Goal: Connect with others: Connect with others

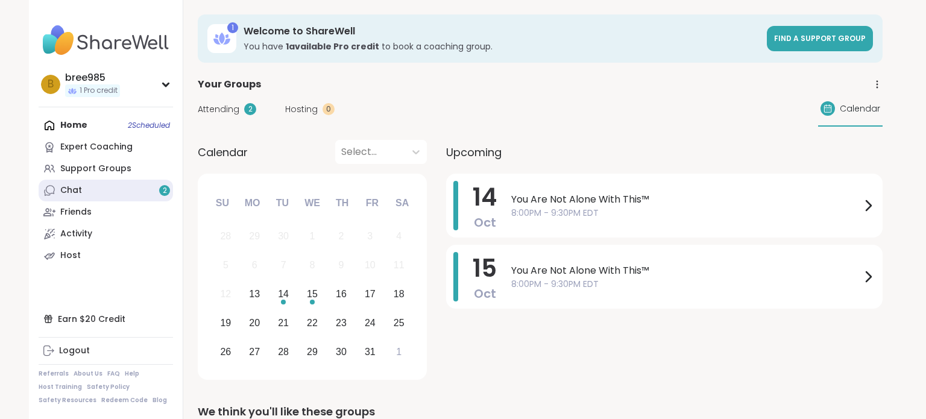
click at [110, 190] on link "Chat 2" at bounding box center [106, 191] width 134 height 22
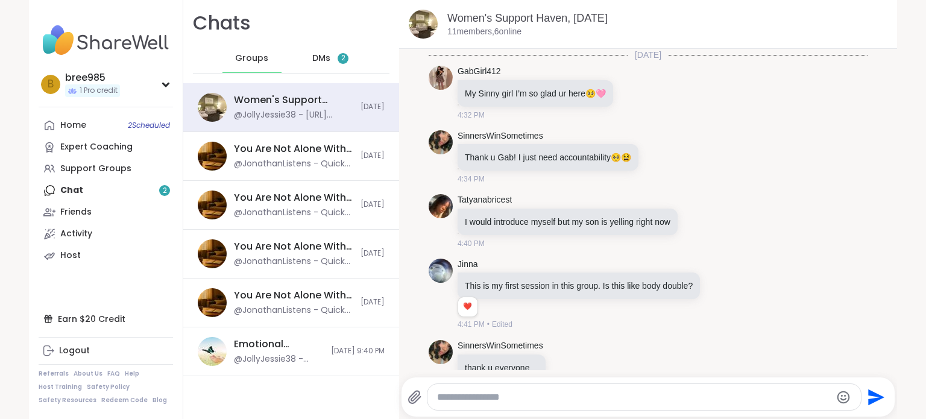
click at [333, 55] on div "DMs 2" at bounding box center [331, 58] width 59 height 29
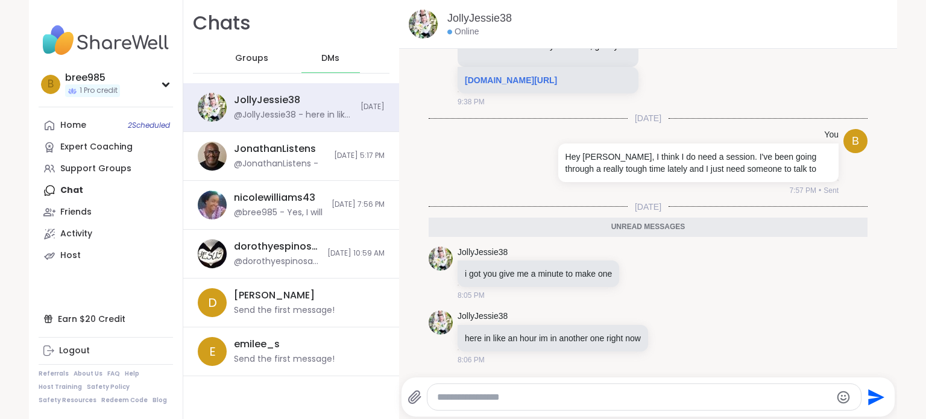
click at [551, 397] on textarea "Type your message" at bounding box center [634, 397] width 394 height 12
type textarea "**********"
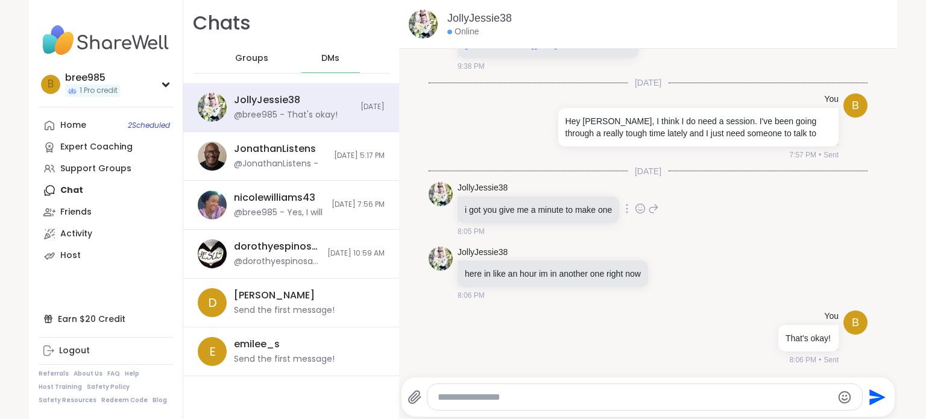
click at [640, 209] on icon at bounding box center [640, 209] width 11 height 12
click at [524, 198] on button "Select Reaction: Thumbs up" at bounding box center [518, 189] width 24 height 24
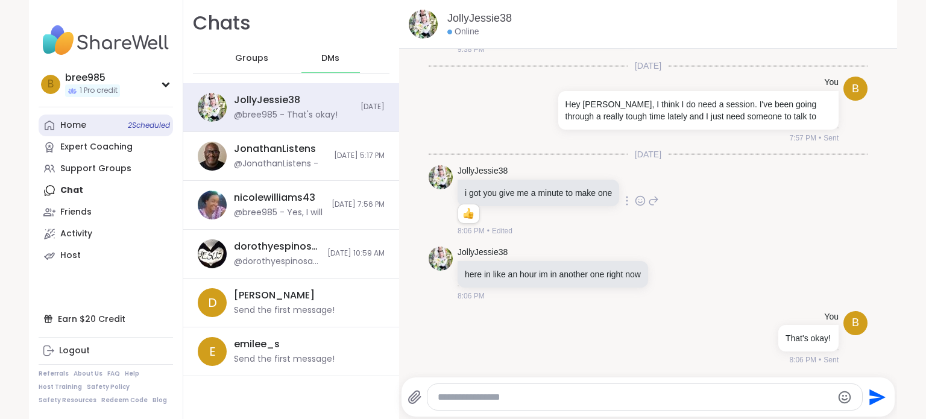
click at [63, 121] on div "Home 2 Scheduled" at bounding box center [73, 125] width 26 height 12
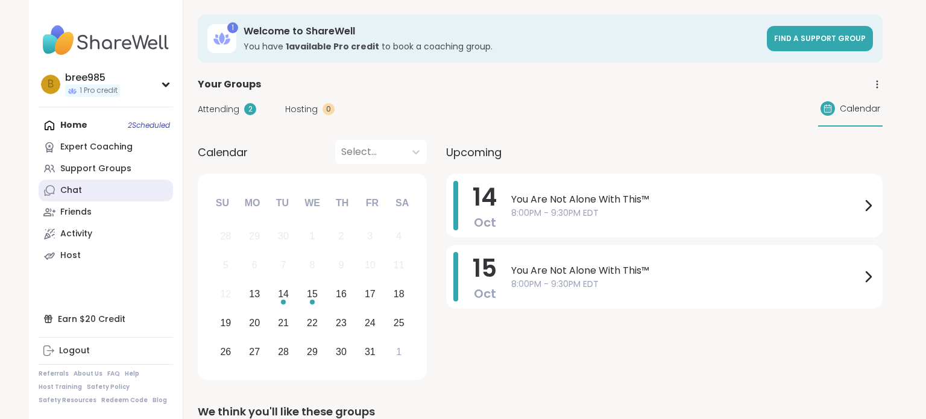
click at [90, 182] on link "Chat" at bounding box center [106, 191] width 134 height 22
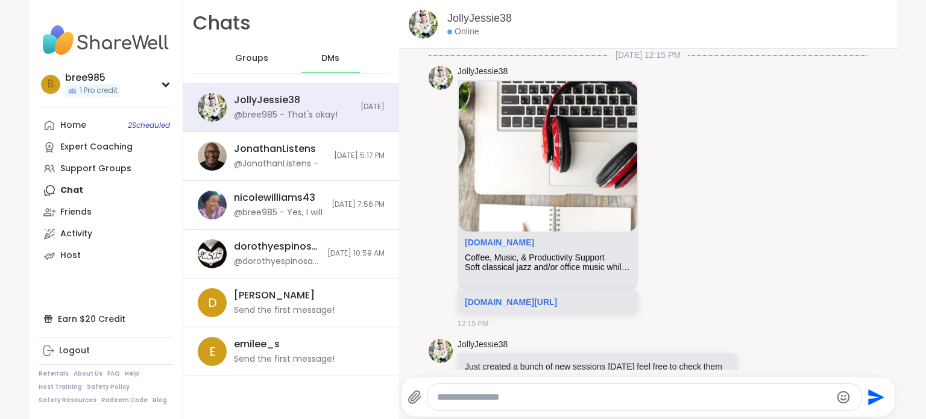
scroll to position [1192, 0]
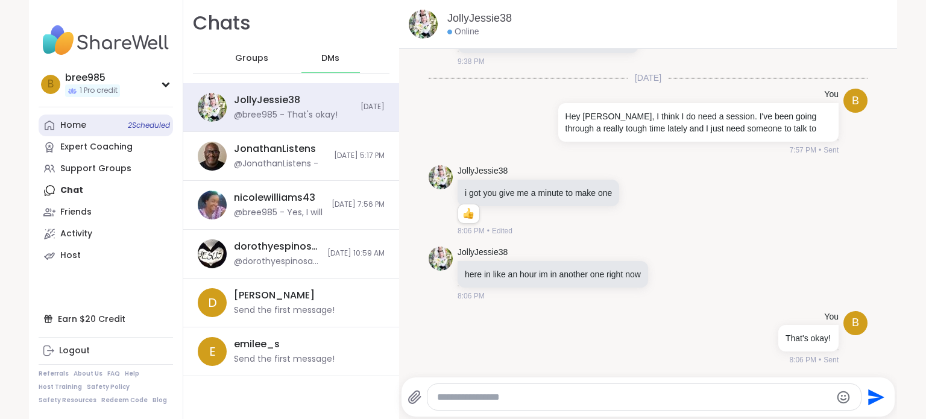
click at [74, 119] on div "Home 2 Scheduled" at bounding box center [73, 125] width 26 height 12
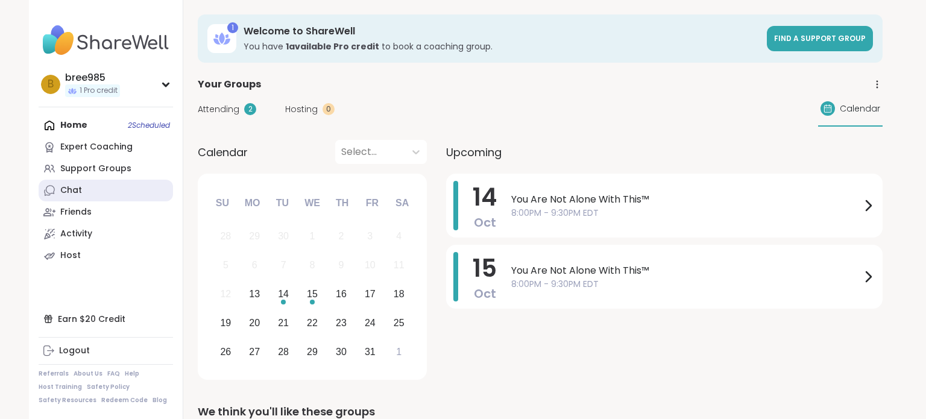
click at [122, 184] on link "Chat" at bounding box center [106, 191] width 134 height 22
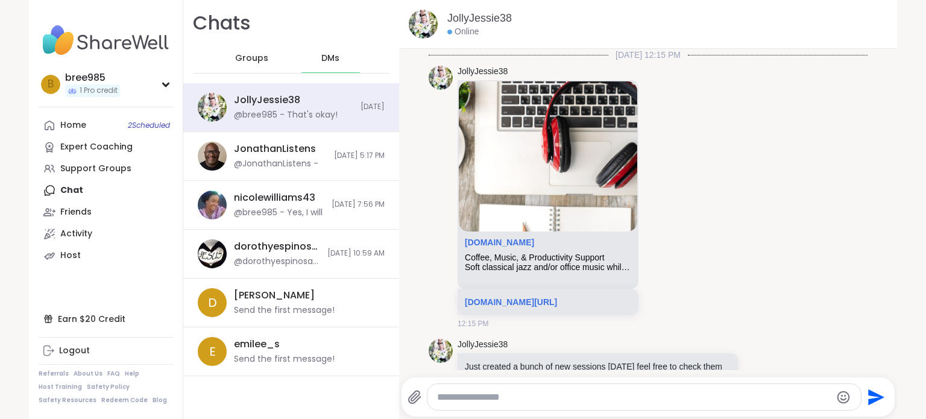
scroll to position [1192, 0]
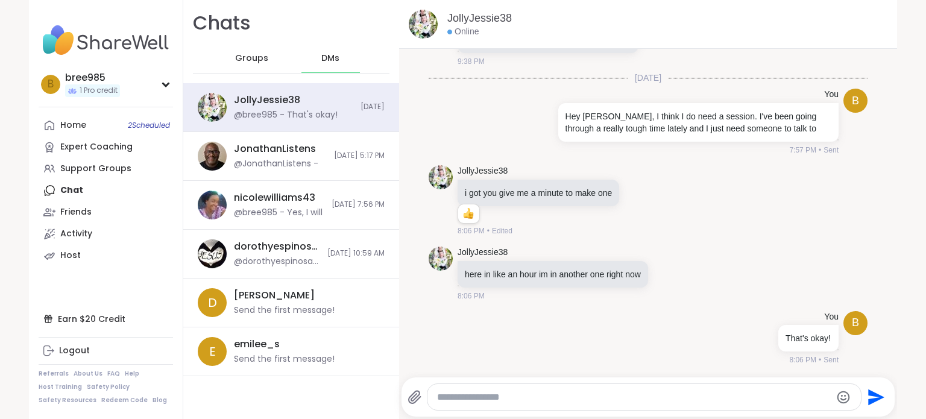
click at [425, 21] on img at bounding box center [423, 24] width 29 height 29
click at [469, 17] on link "JollyJessie38" at bounding box center [480, 18] width 65 height 15
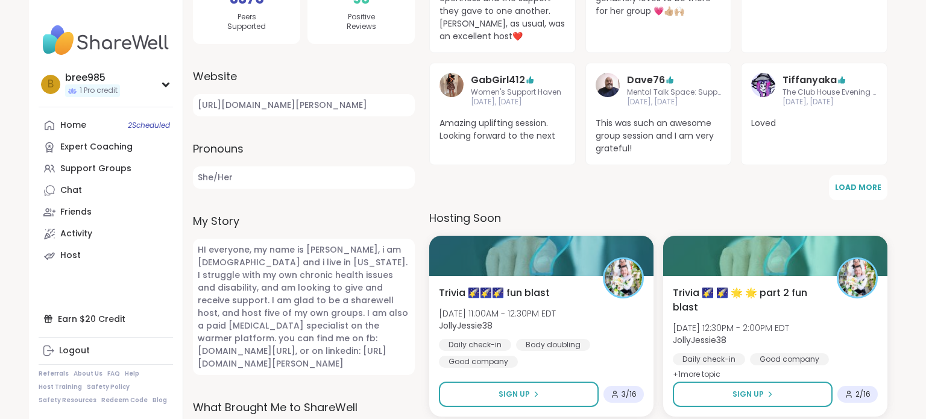
scroll to position [346, 0]
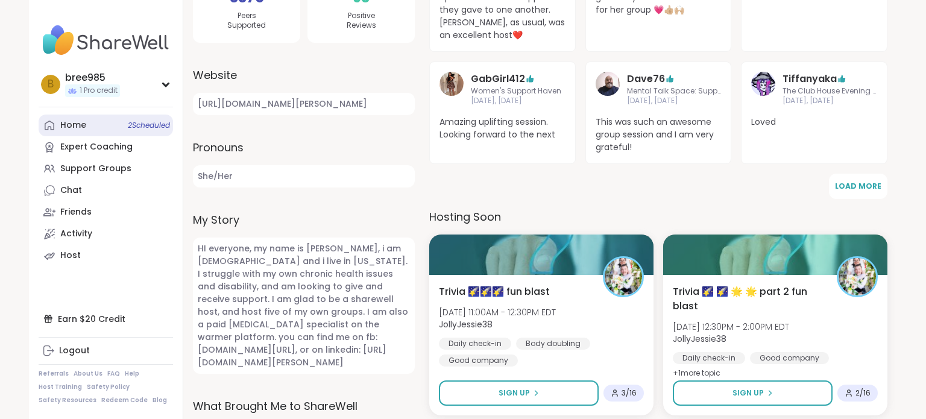
click at [97, 123] on link "Home 2 Scheduled" at bounding box center [106, 126] width 134 height 22
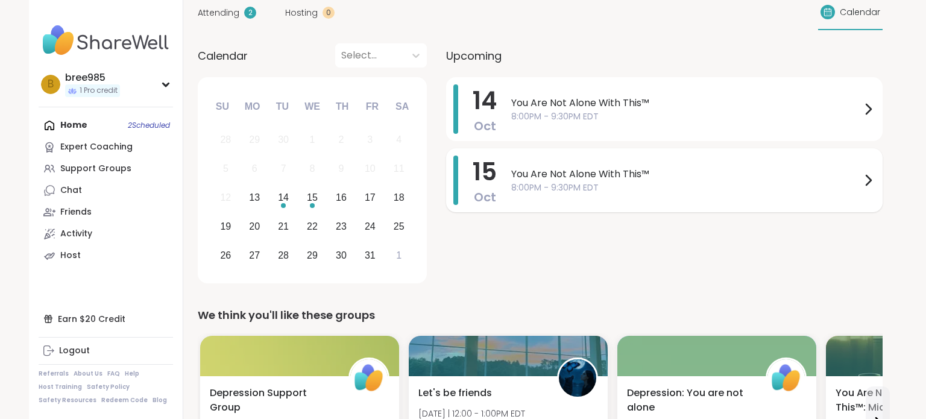
scroll to position [97, 0]
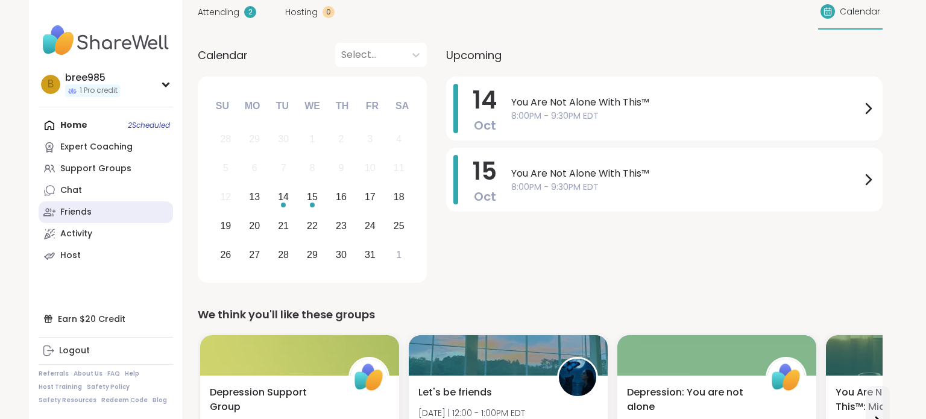
click at [97, 207] on link "Friends" at bounding box center [106, 212] width 134 height 22
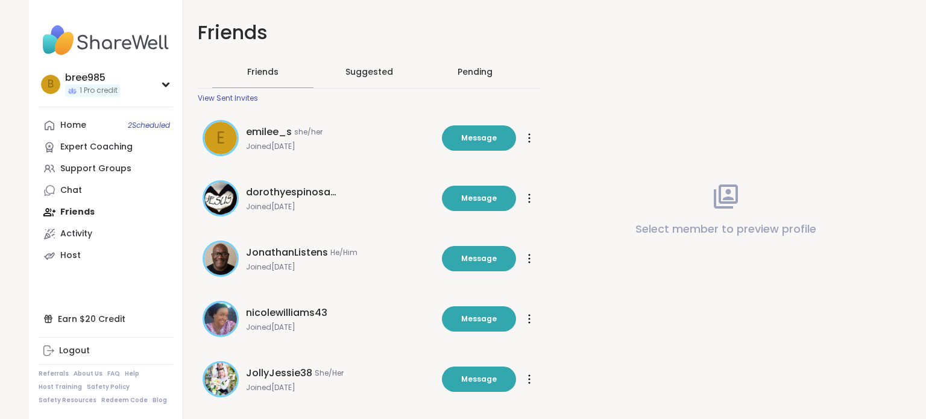
click at [229, 139] on div "e" at bounding box center [220, 138] width 33 height 33
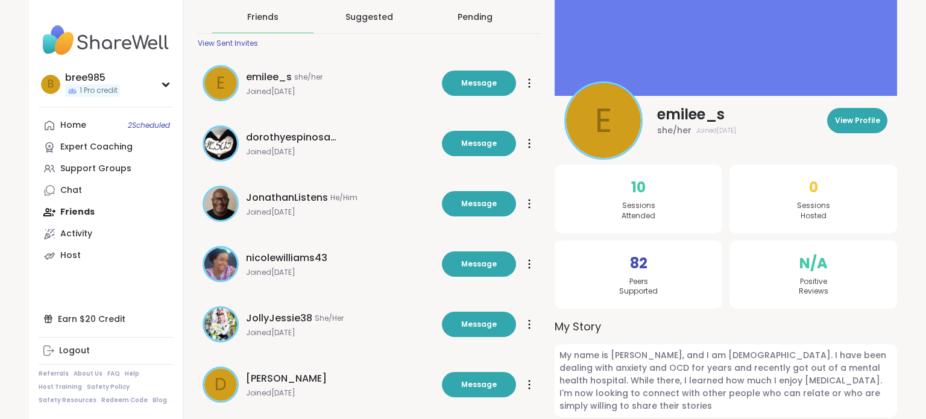
scroll to position [19, 0]
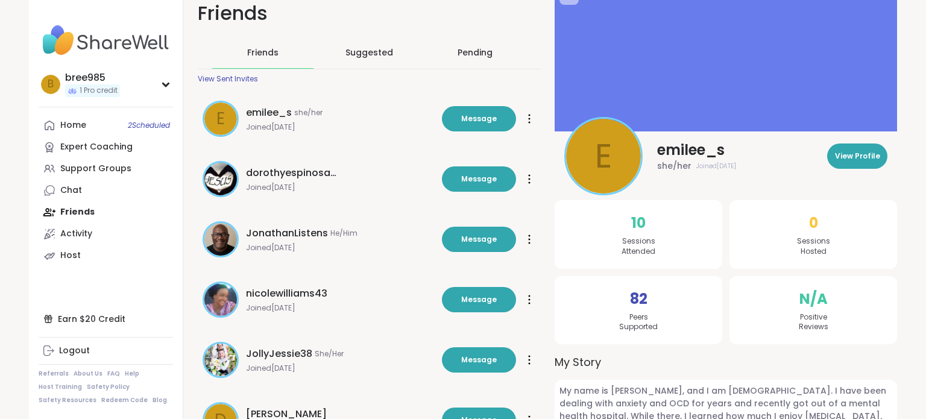
click at [478, 54] on div "Pending" at bounding box center [475, 52] width 35 height 12
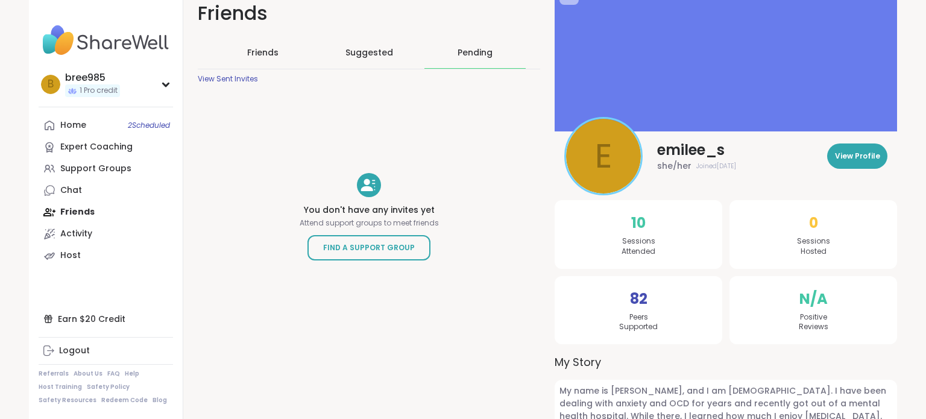
click at [355, 54] on span "Suggested" at bounding box center [370, 52] width 48 height 12
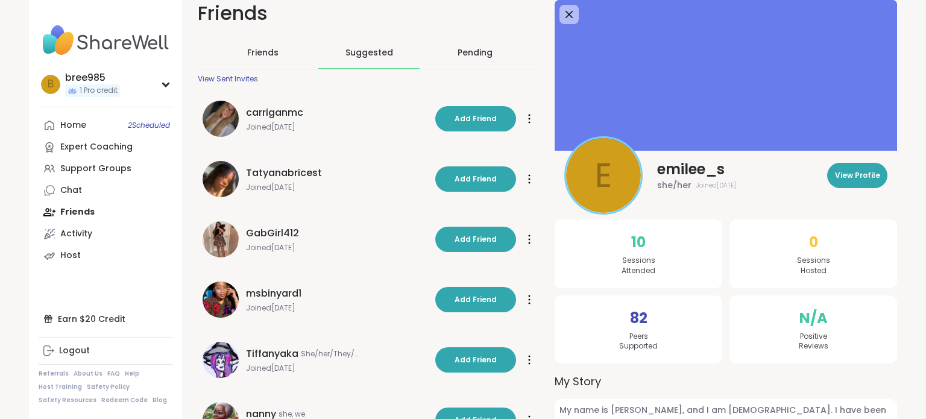
click at [210, 111] on img at bounding box center [221, 119] width 36 height 36
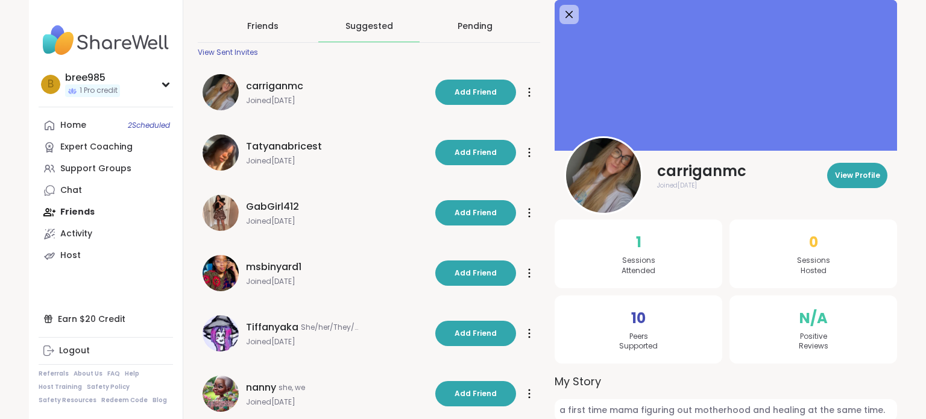
scroll to position [0, 0]
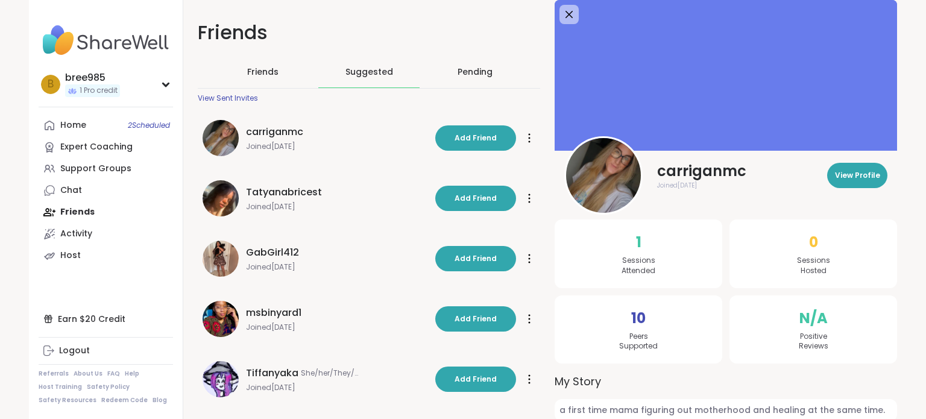
click at [229, 259] on img at bounding box center [221, 259] width 36 height 36
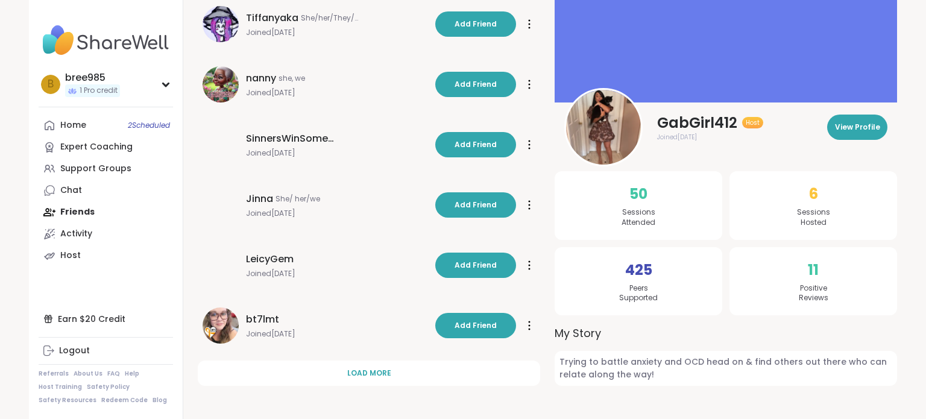
scroll to position [355, 0]
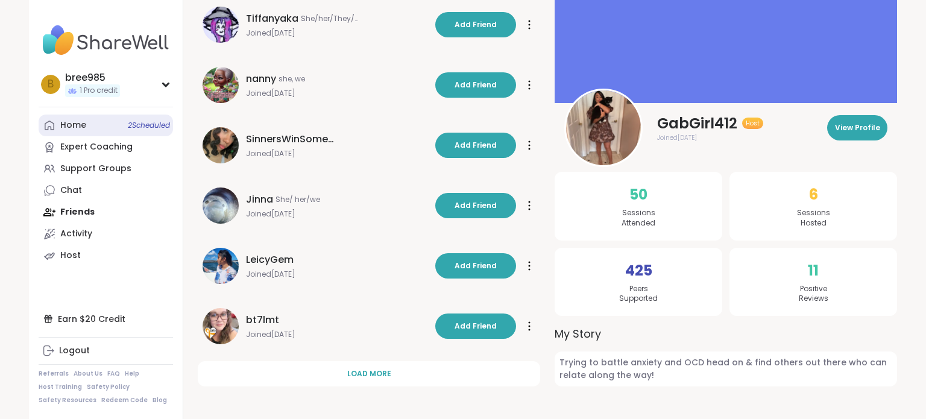
click at [100, 122] on link "Home 2 Scheduled" at bounding box center [106, 126] width 134 height 22
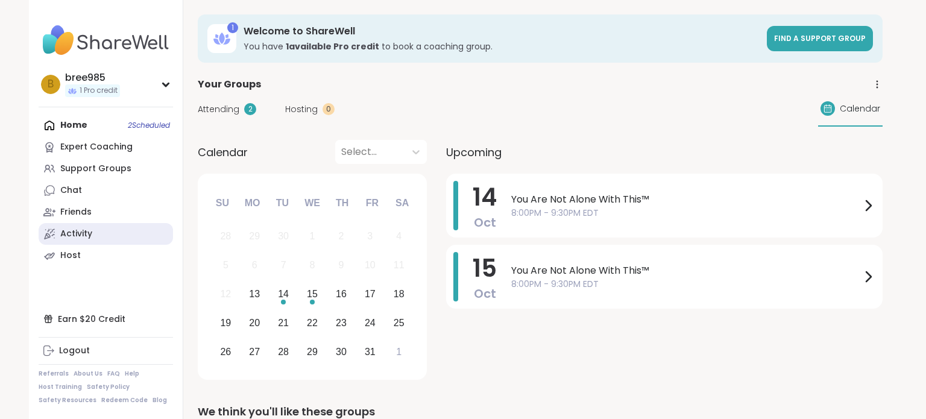
click at [84, 235] on div "Activity" at bounding box center [76, 234] width 32 height 12
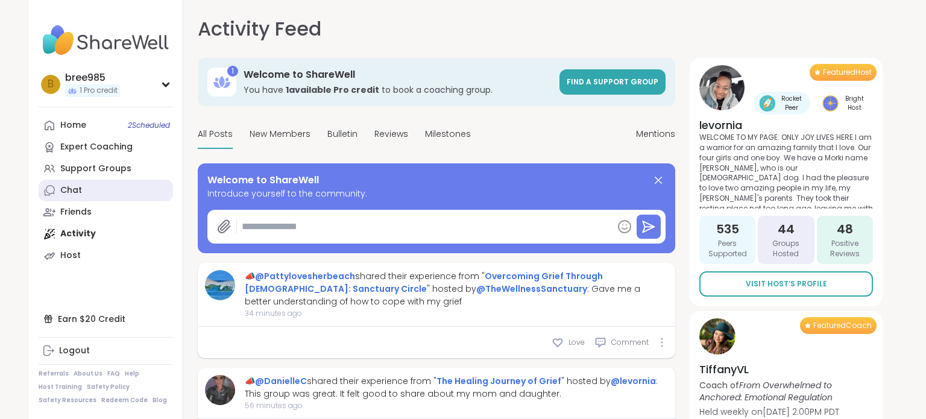
click at [91, 180] on link "Chat" at bounding box center [106, 191] width 134 height 22
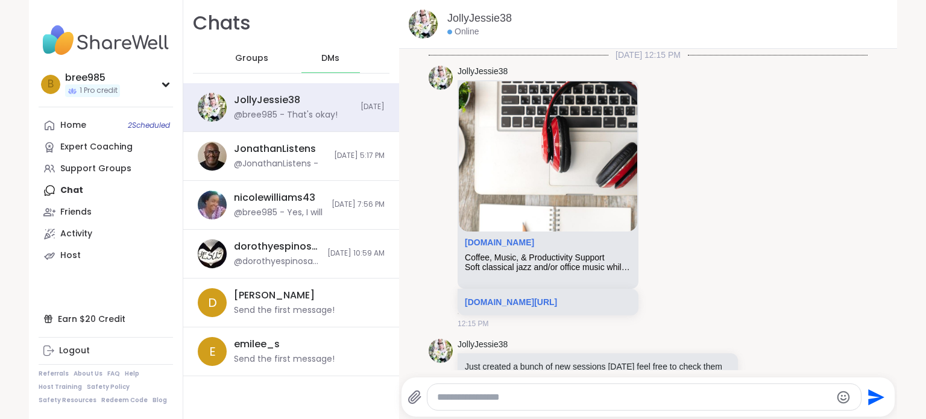
scroll to position [1192, 0]
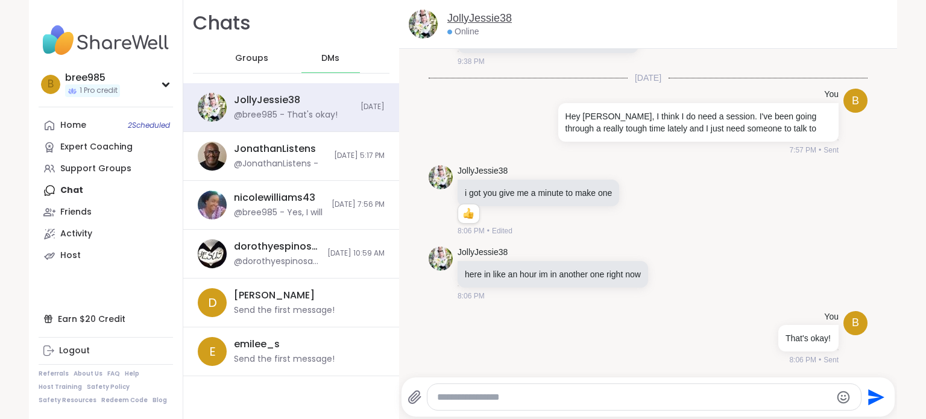
click at [480, 12] on link "JollyJessie38" at bounding box center [480, 18] width 65 height 15
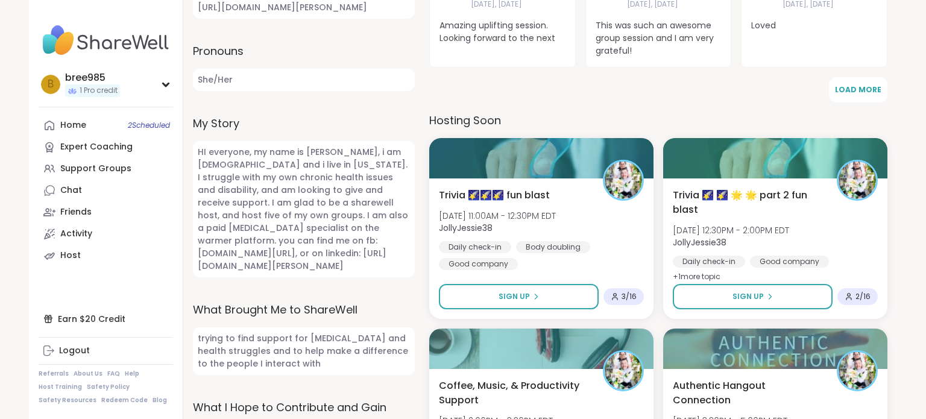
scroll to position [409, 0]
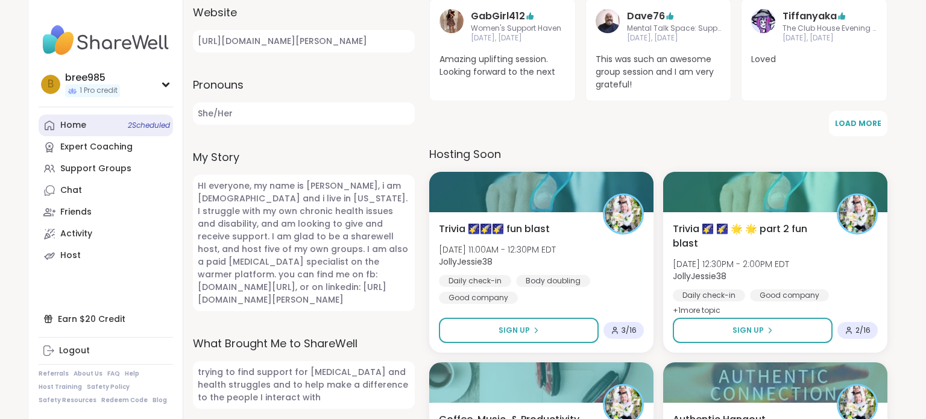
click at [74, 125] on div "Home 2 Scheduled" at bounding box center [73, 125] width 26 height 12
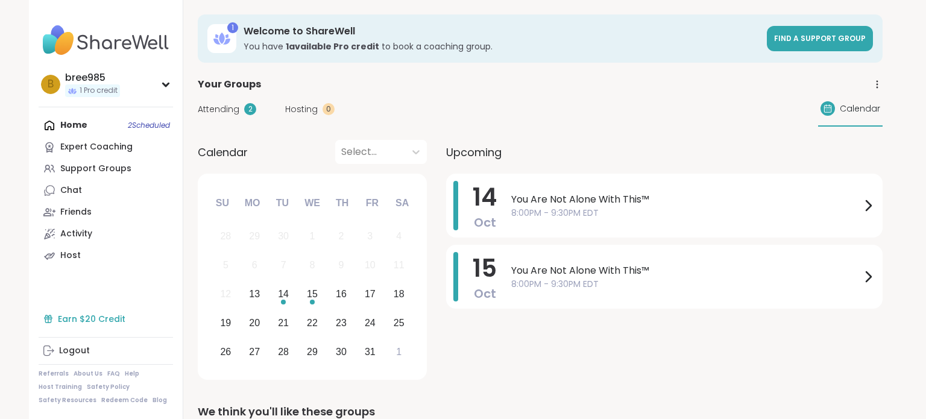
click at [130, 320] on div "Earn $20 Credit" at bounding box center [106, 319] width 134 height 22
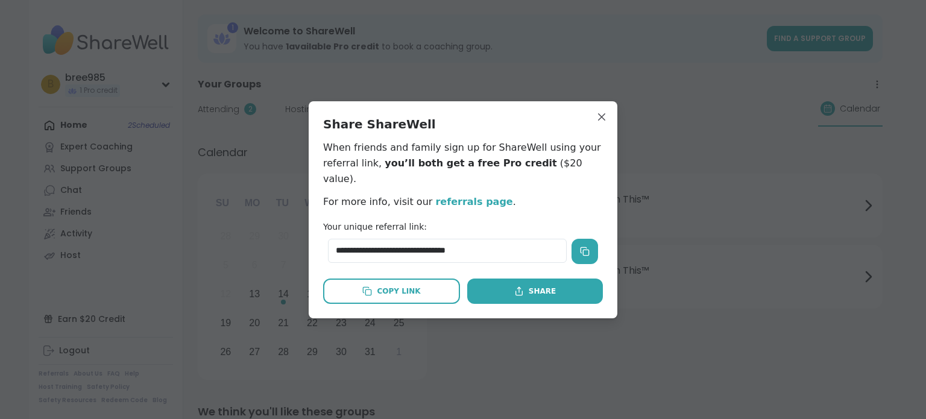
click at [588, 247] on icon at bounding box center [585, 252] width 10 height 10
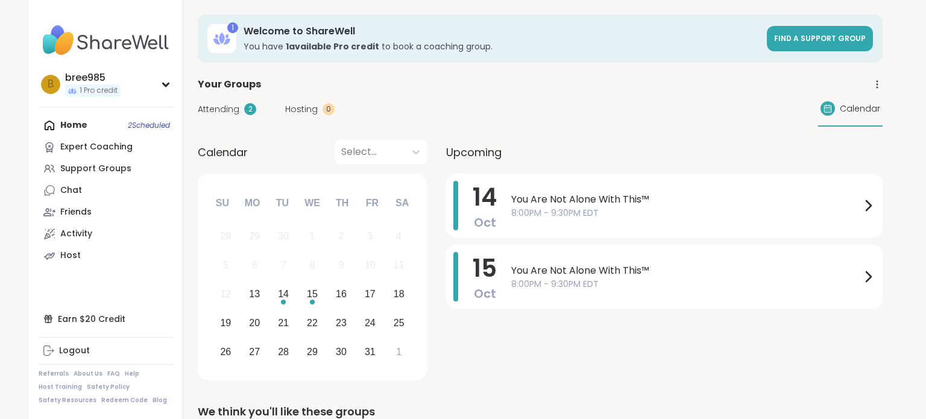
click at [305, 103] on span "Hosting" at bounding box center [301, 109] width 33 height 13
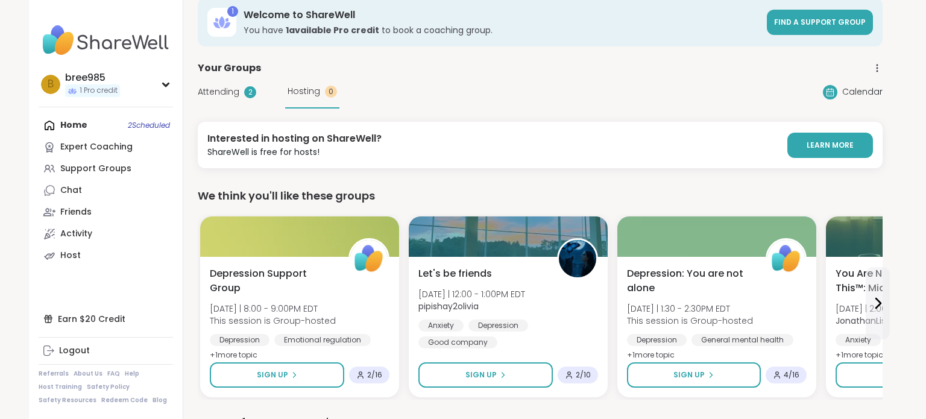
scroll to position [12, 0]
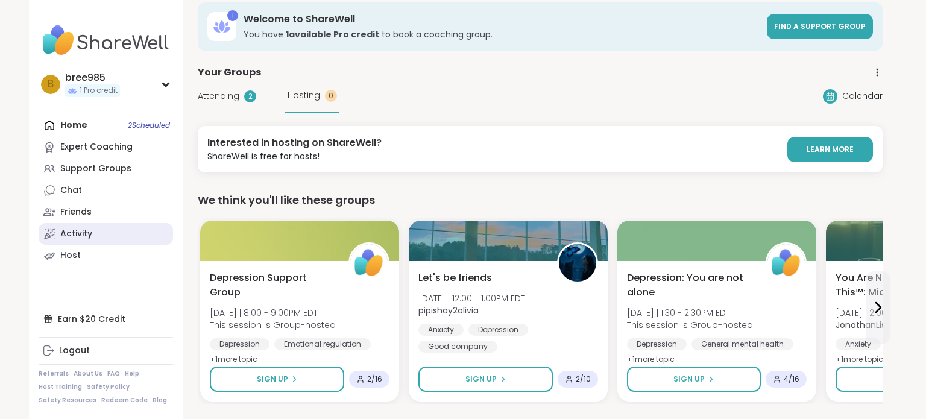
click at [87, 235] on div "Activity" at bounding box center [76, 234] width 32 height 12
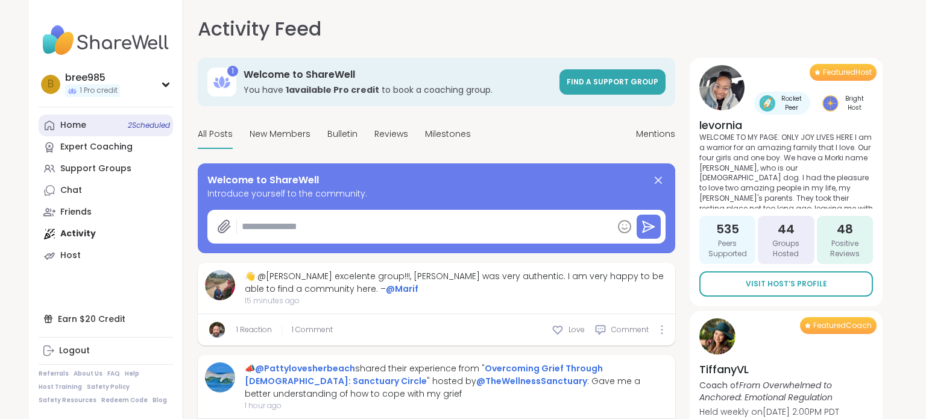
type textarea "*"
click at [122, 208] on link "Friends" at bounding box center [106, 212] width 134 height 22
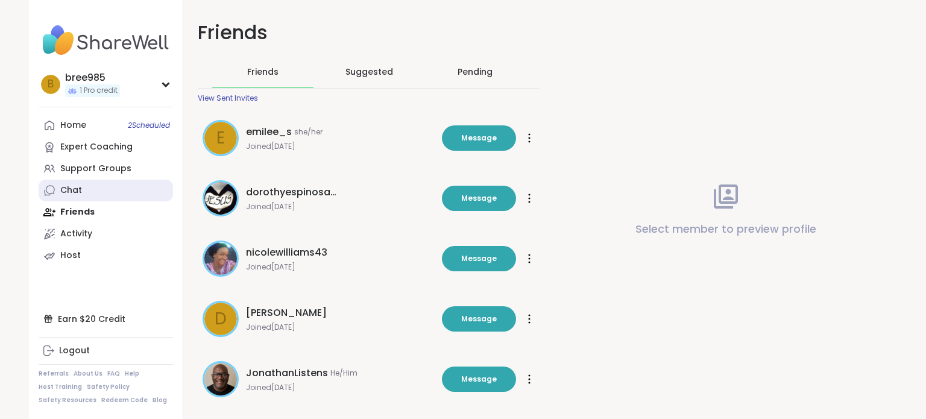
click at [107, 189] on link "Chat" at bounding box center [106, 191] width 134 height 22
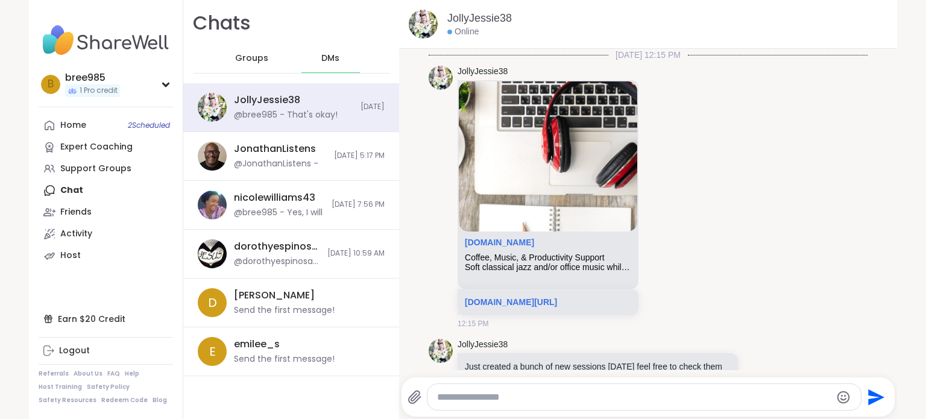
scroll to position [1192, 0]
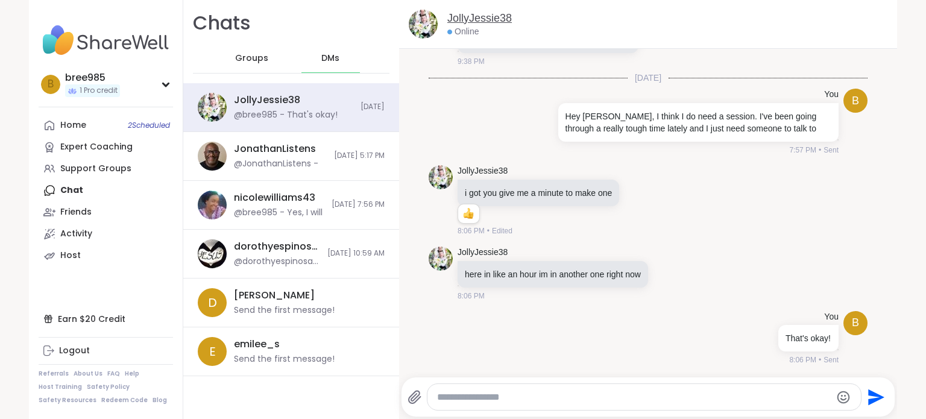
click at [498, 19] on link "JollyJessie38" at bounding box center [480, 18] width 65 height 15
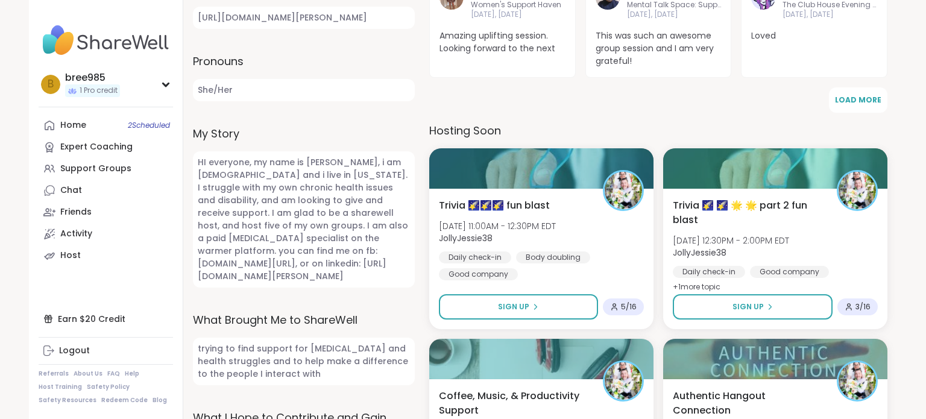
scroll to position [433, 0]
click at [61, 207] on div "Friends" at bounding box center [75, 212] width 31 height 12
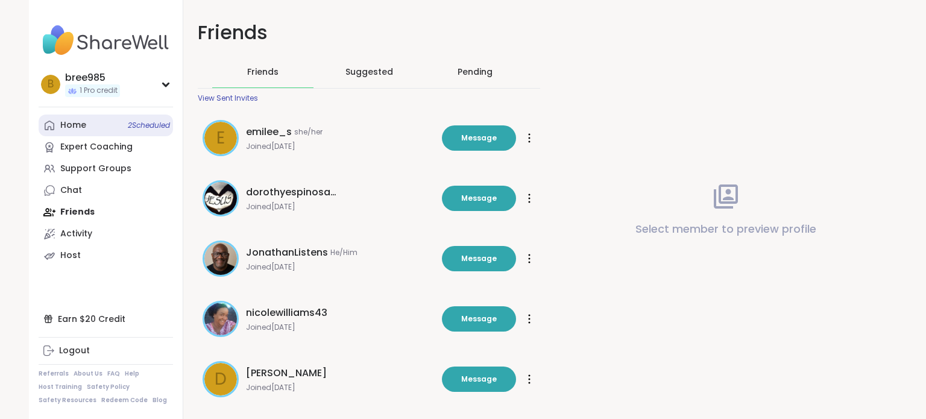
click at [87, 125] on link "Home 2 Scheduled" at bounding box center [106, 126] width 134 height 22
